Goal: Task Accomplishment & Management: Complete application form

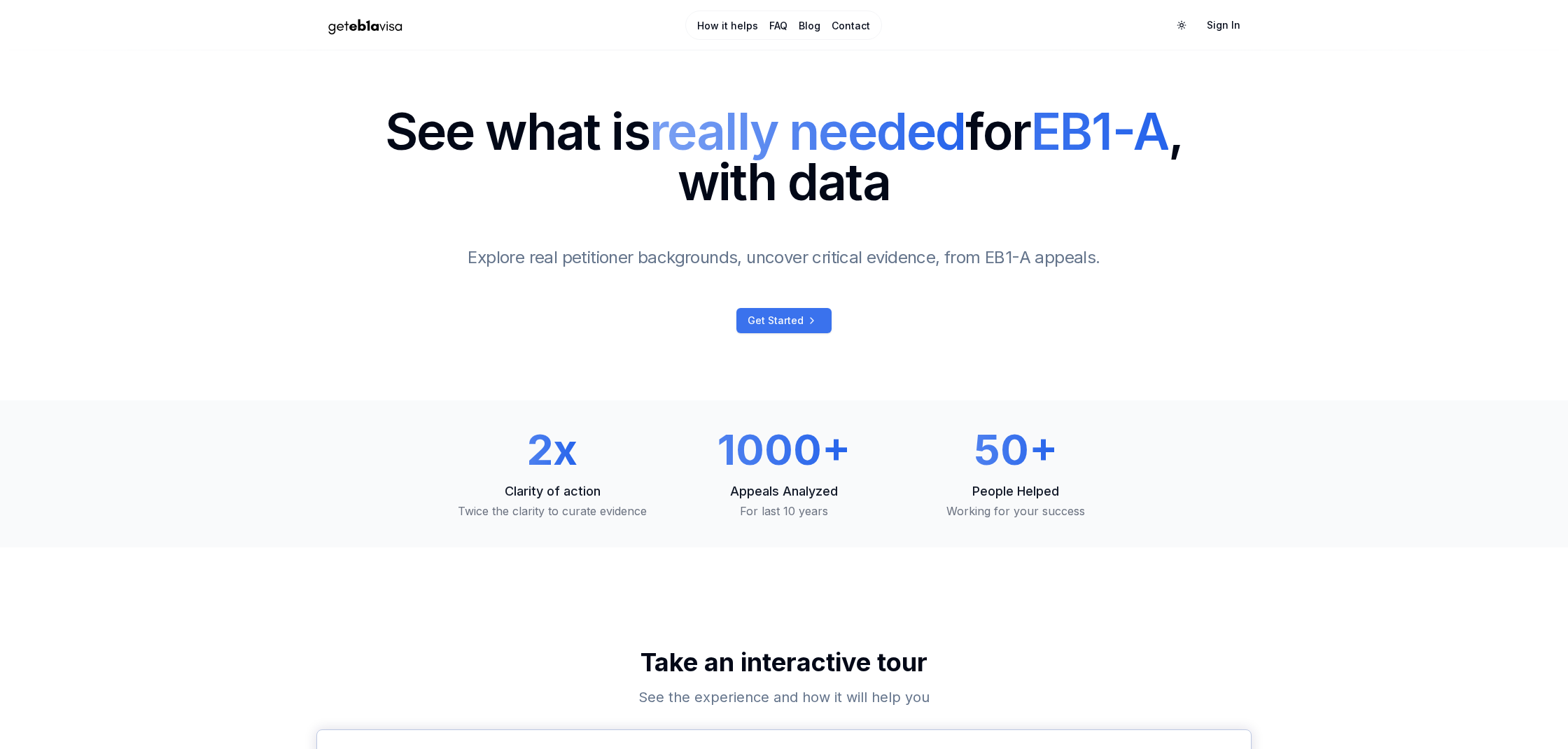
click at [791, 323] on span "Get Started" at bounding box center [775, 320] width 56 height 14
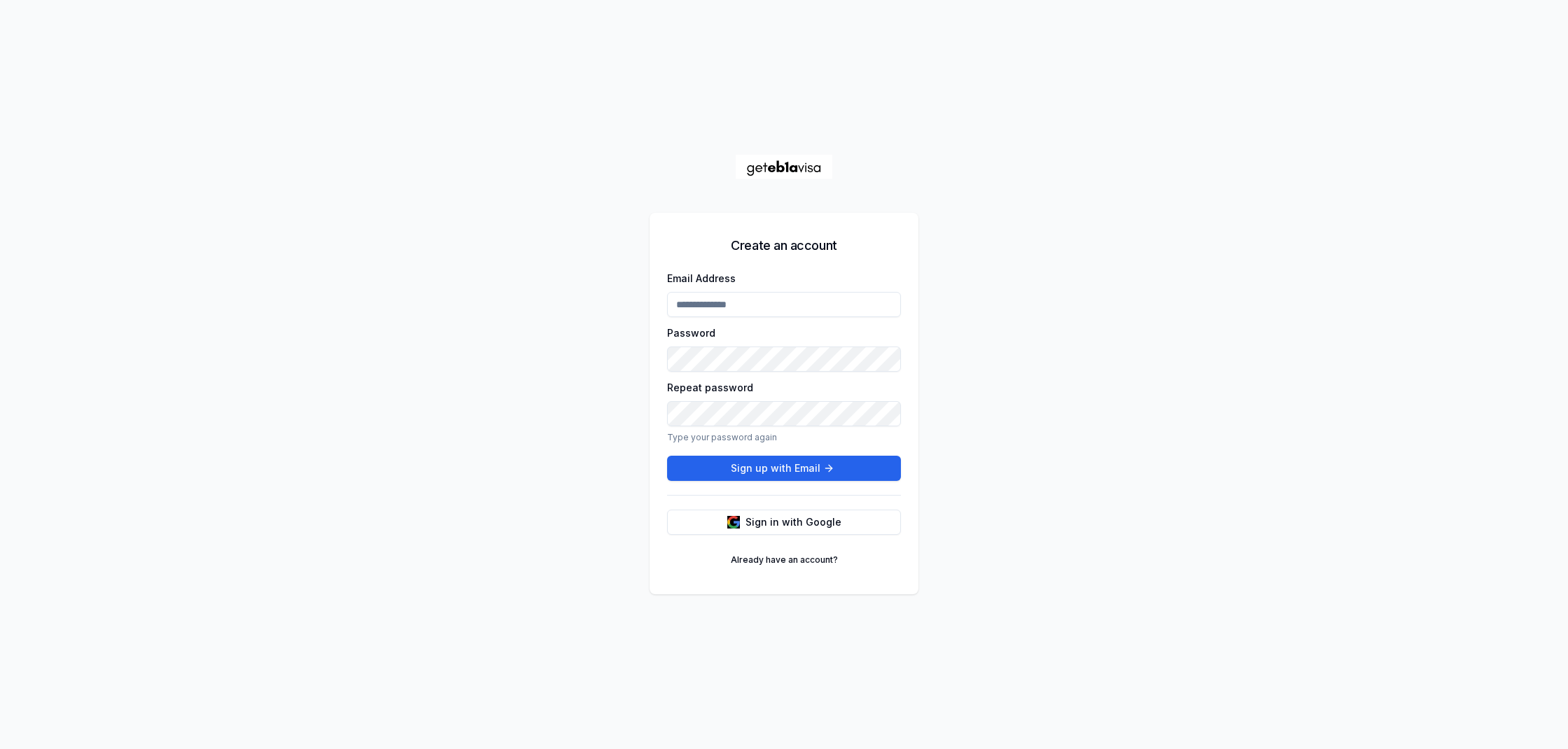
click at [1283, 2] on div "Create an account Email Address Password Repeat password Type your password aga…" at bounding box center [784, 374] width 1568 height 749
click at [721, 319] on form "Email Address Password Repeat password Type your password again Sign up with Em…" at bounding box center [784, 375] width 234 height 211
click at [721, 308] on input "Email Address" at bounding box center [784, 304] width 234 height 25
type input "**********"
click at [774, 468] on button "Sign up with Email" at bounding box center [784, 468] width 234 height 25
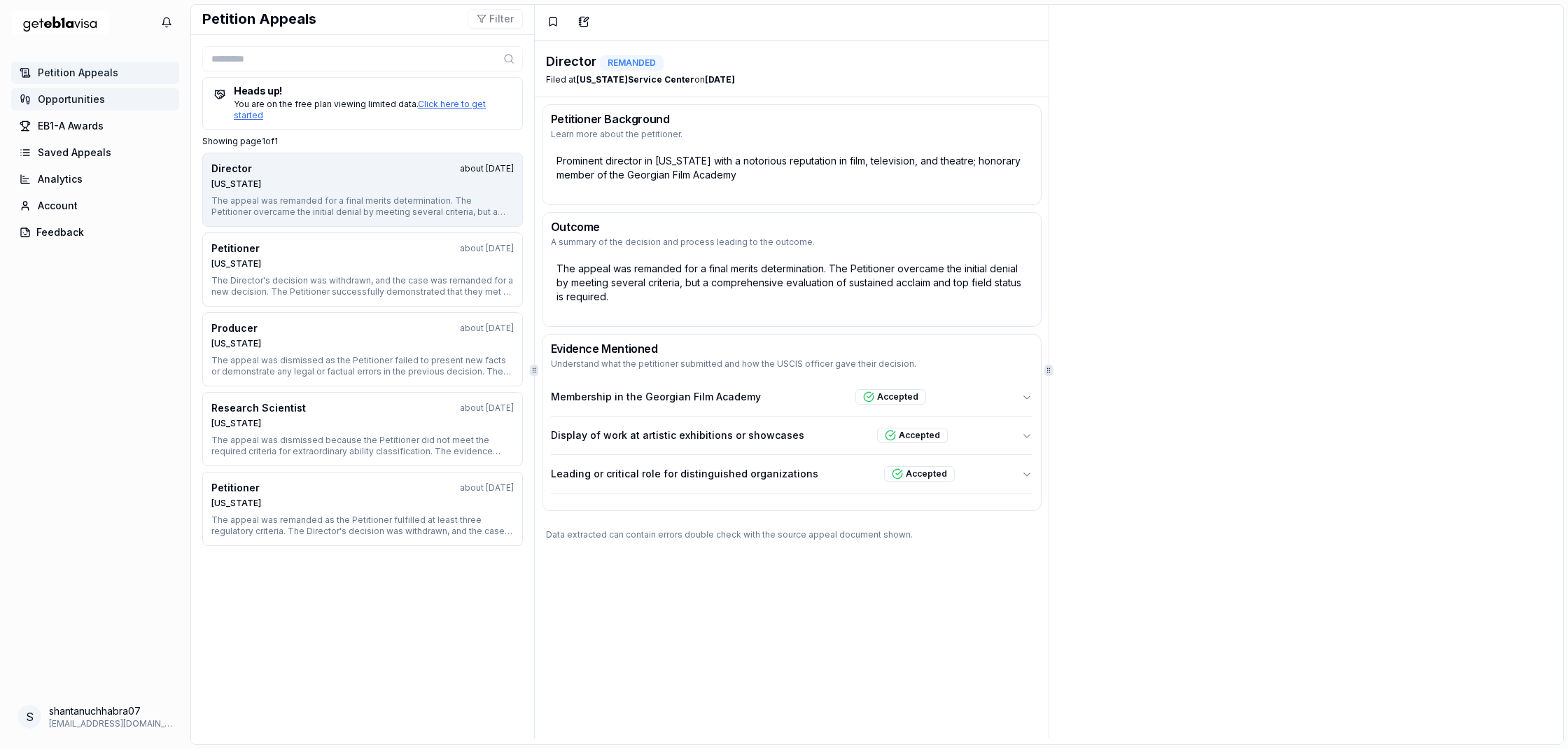
click at [71, 96] on span "Opportunities" at bounding box center [71, 99] width 67 height 14
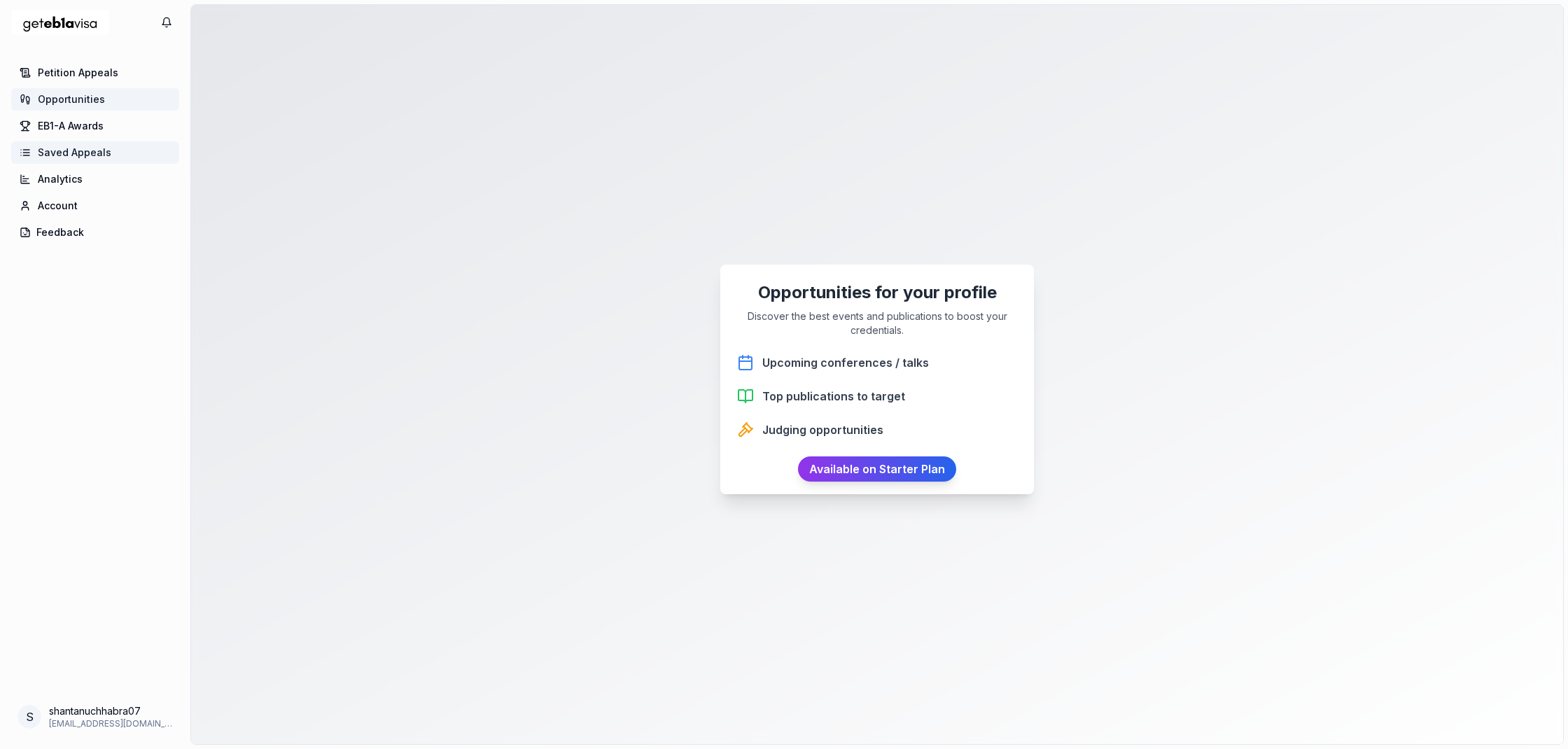
click at [82, 151] on span "Saved Appeals" at bounding box center [74, 152] width 73 height 14
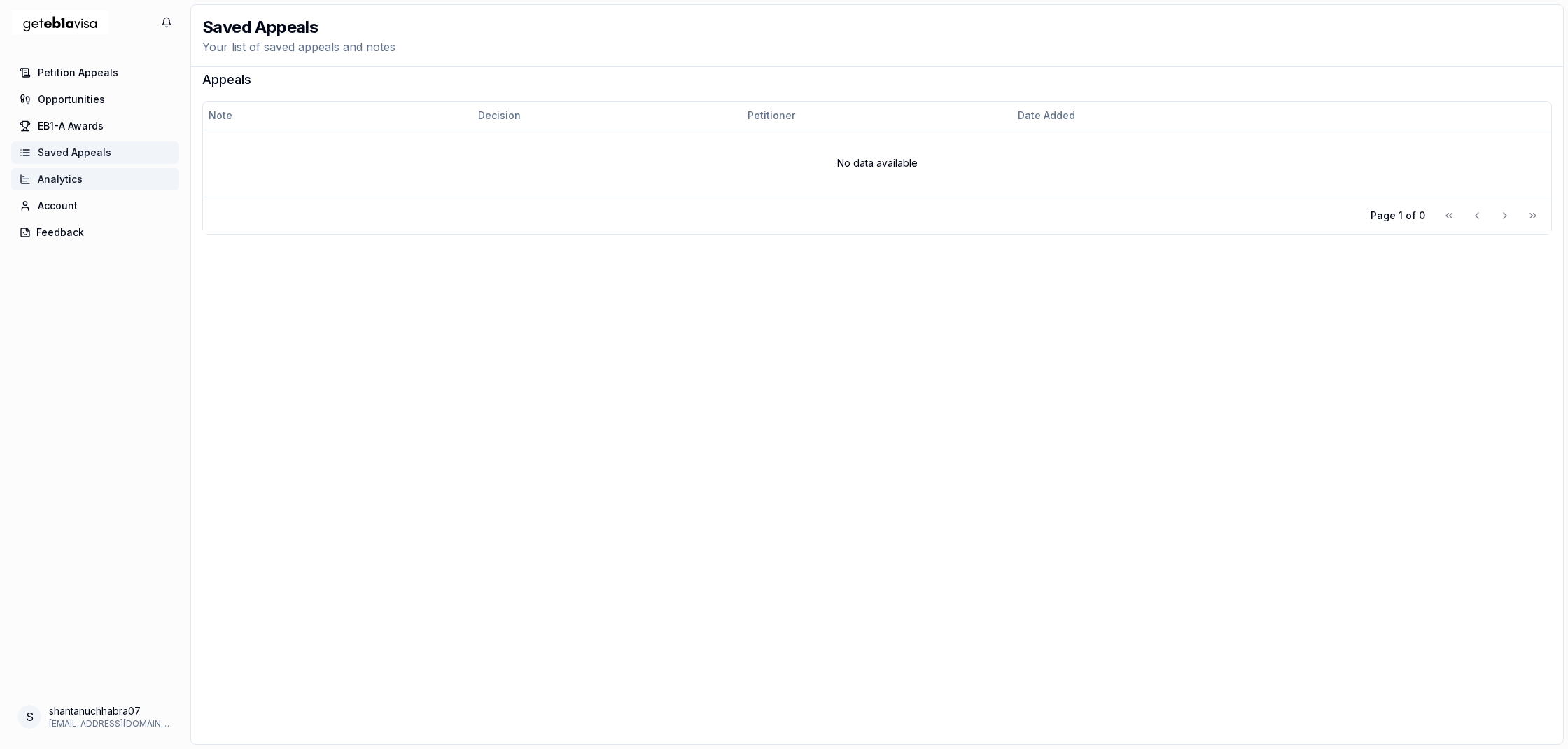
click at [79, 174] on span "Analytics" at bounding box center [60, 179] width 45 height 14
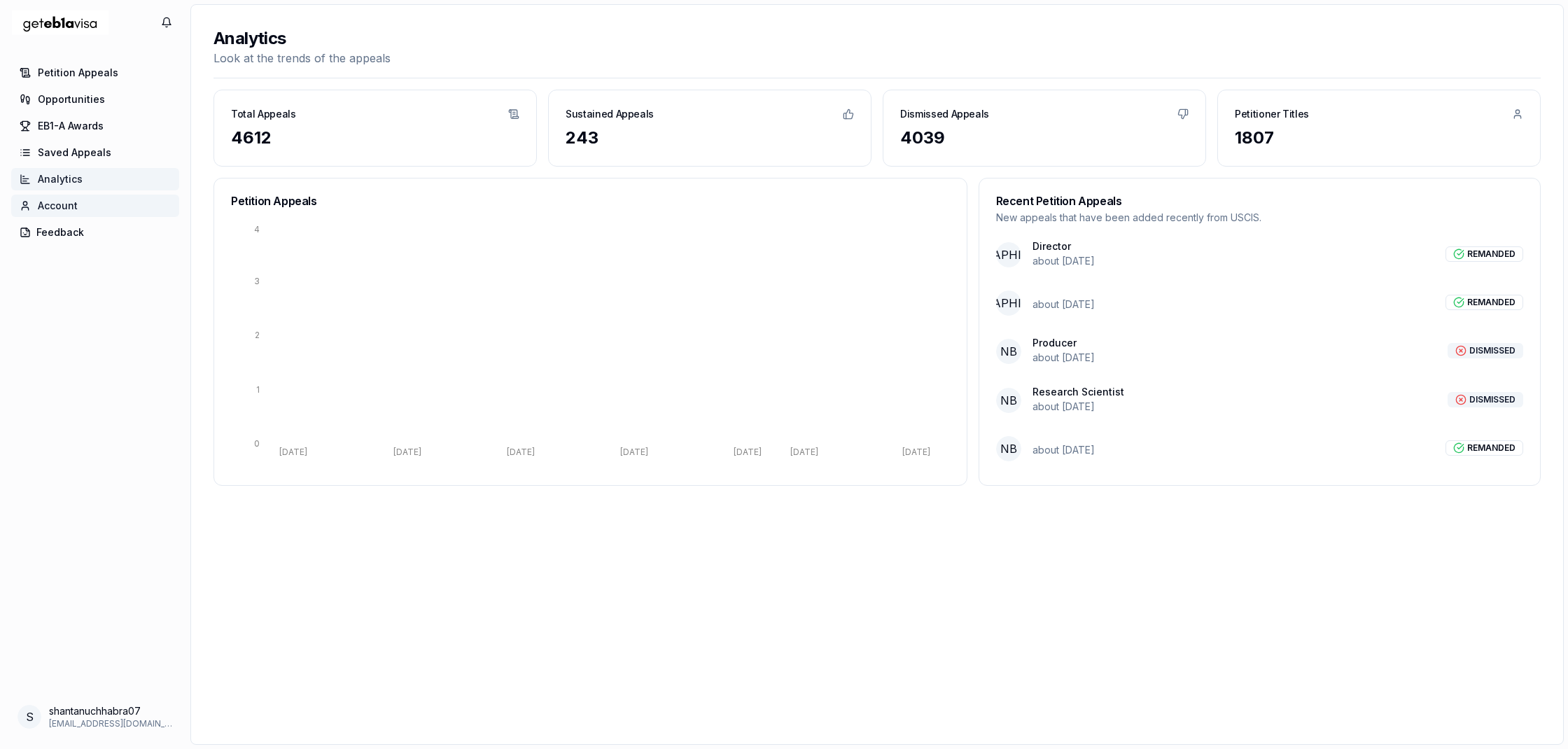
click at [73, 203] on span "Account" at bounding box center [57, 205] width 40 height 14
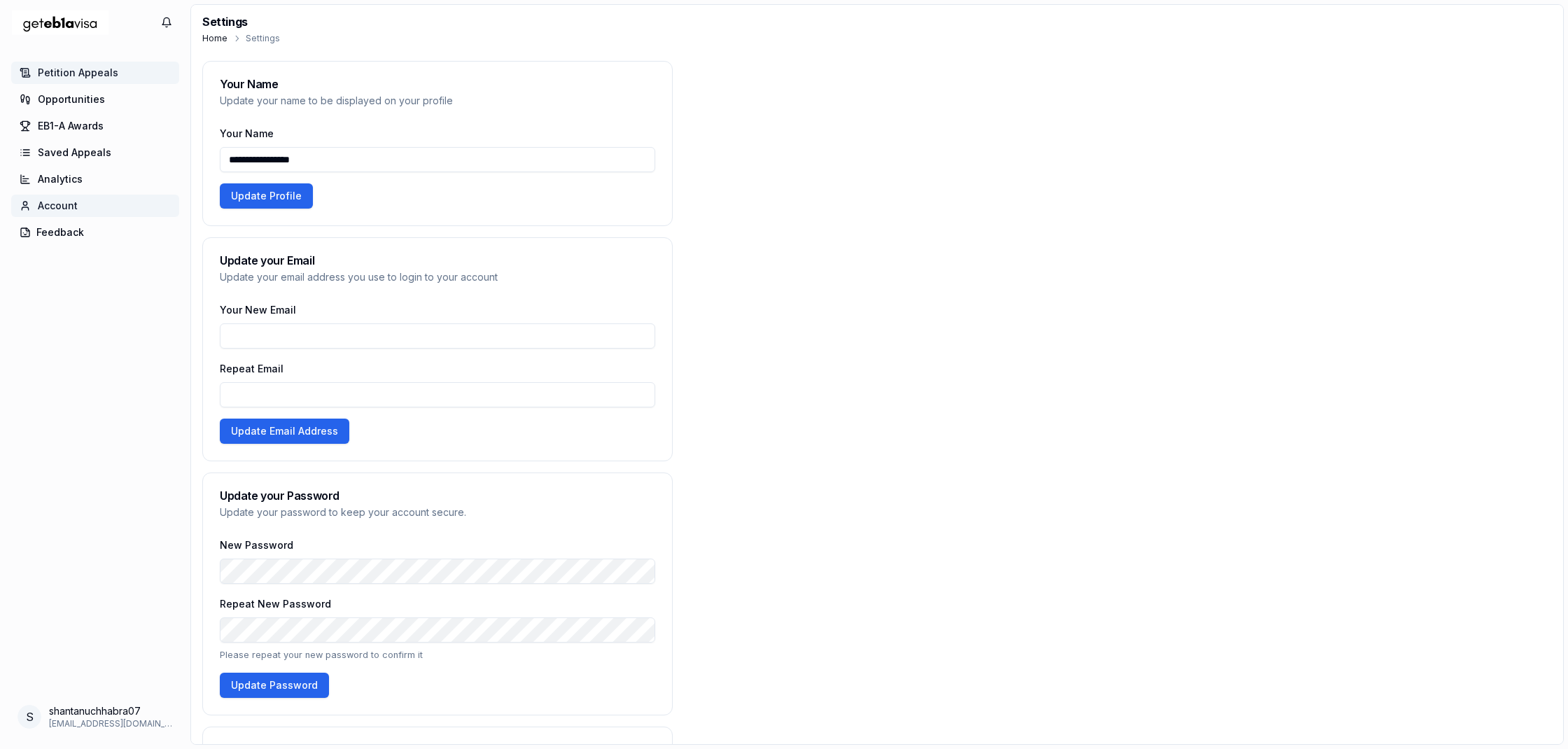
click at [79, 73] on span "Petition Appeals" at bounding box center [78, 72] width 81 height 14
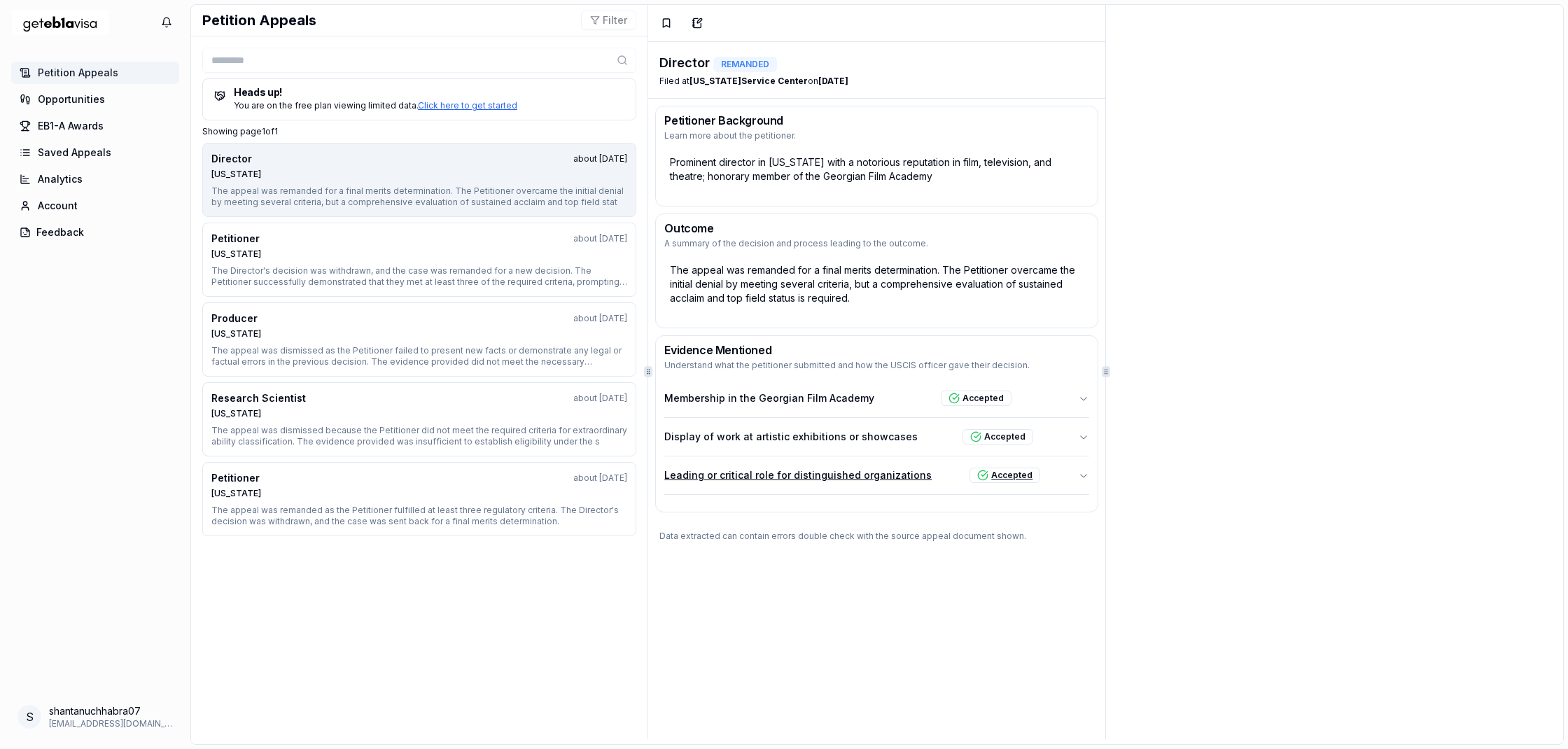
click at [845, 473] on p "Leading or critical role for distinguished organizations" at bounding box center [798, 475] width 267 height 14
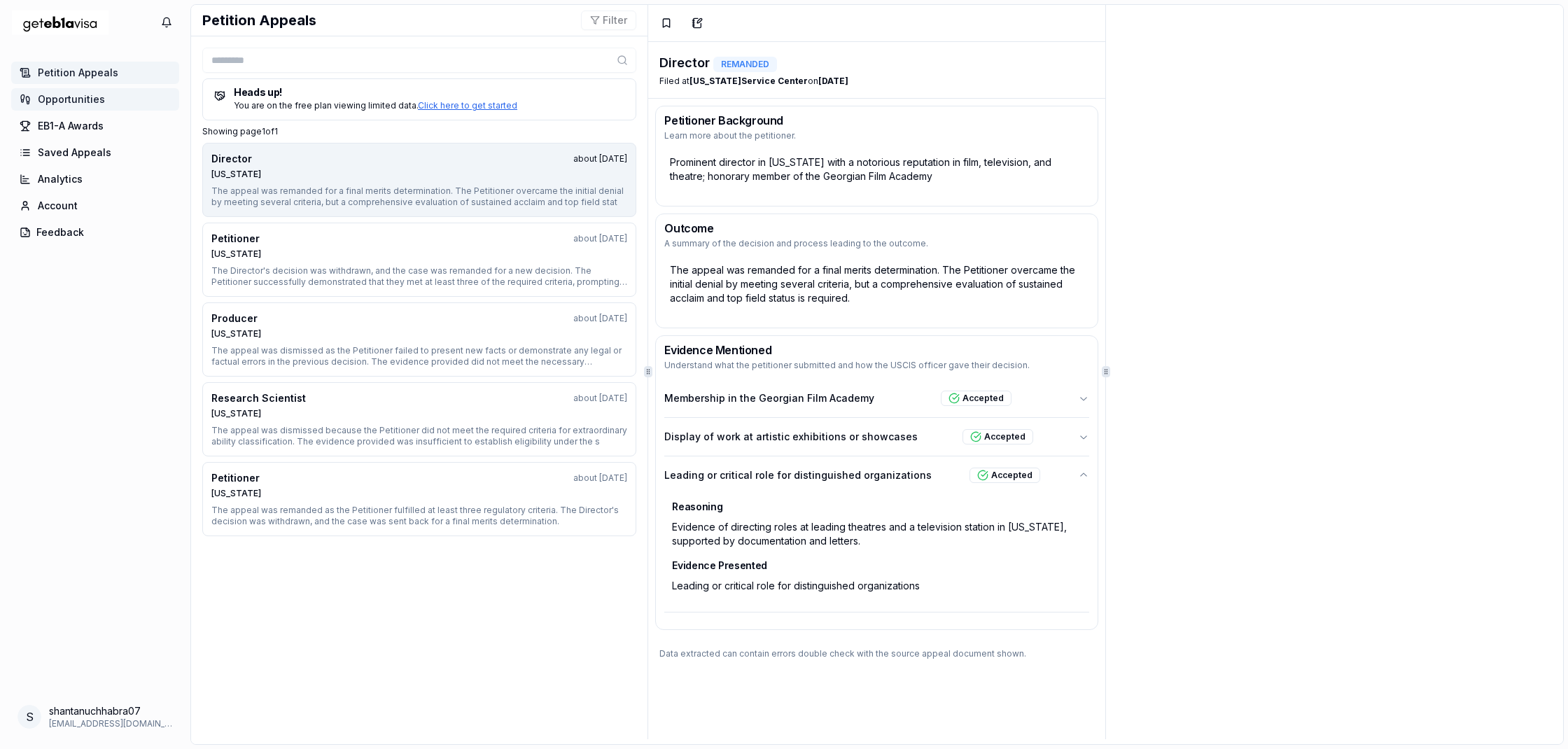
click at [65, 100] on span "Opportunities" at bounding box center [71, 99] width 67 height 14
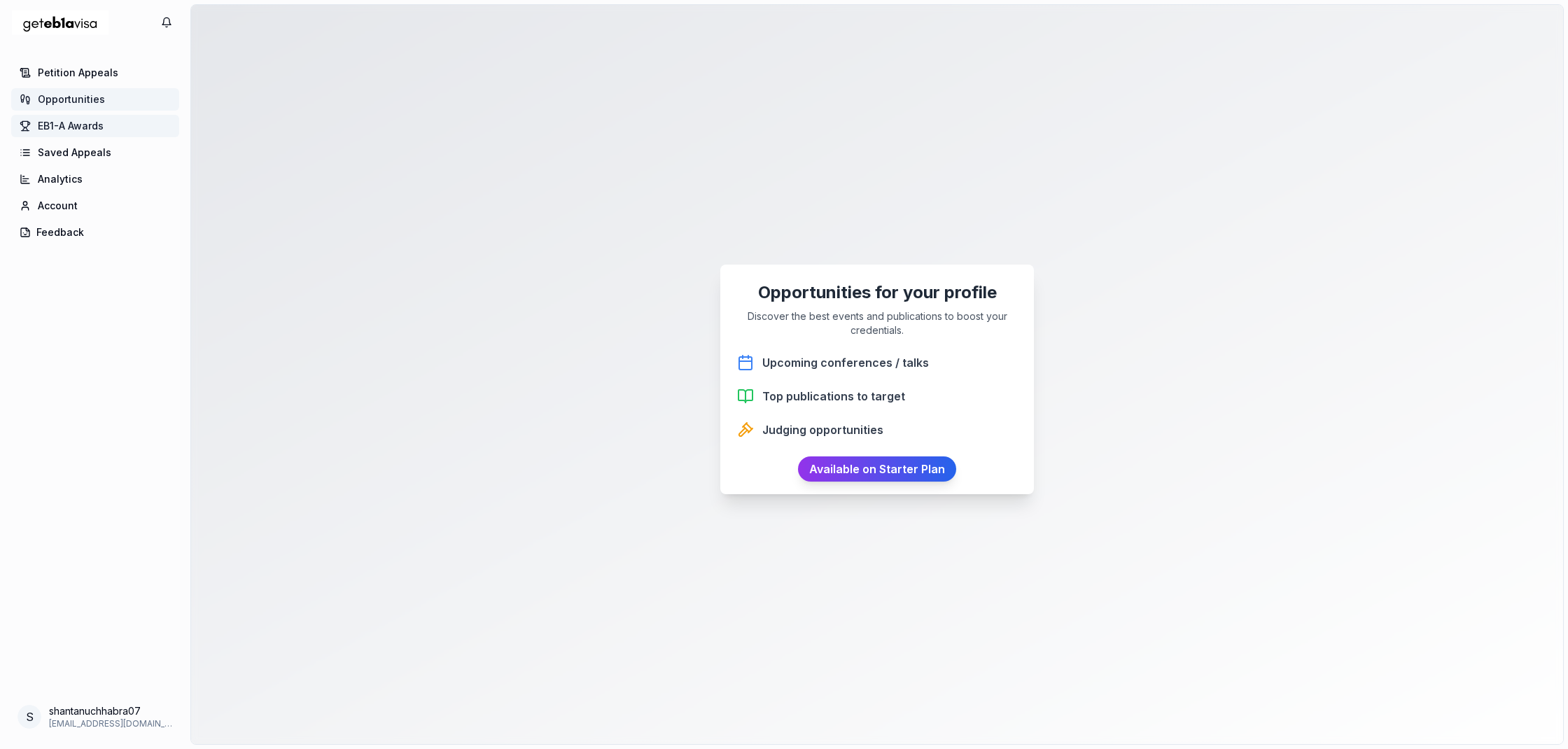
click at [87, 128] on span "EB1-A Awards" at bounding box center [71, 126] width 66 height 14
